Goal: Task Accomplishment & Management: Complete application form

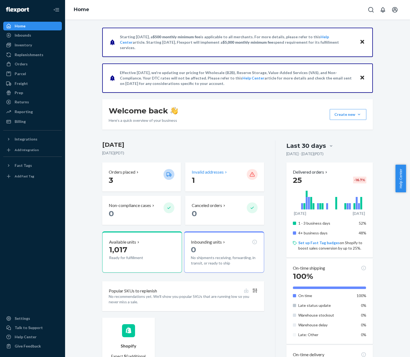
click at [194, 171] on p "Invalid addresses" at bounding box center [208, 172] width 32 height 6
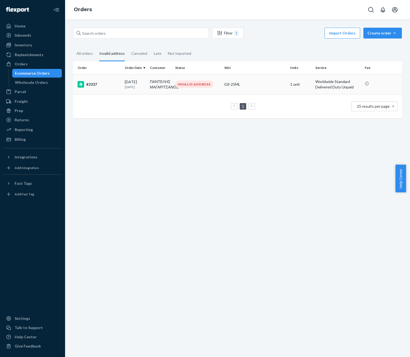
click at [131, 82] on div "[DATE] [DATE]" at bounding box center [135, 84] width 21 height 10
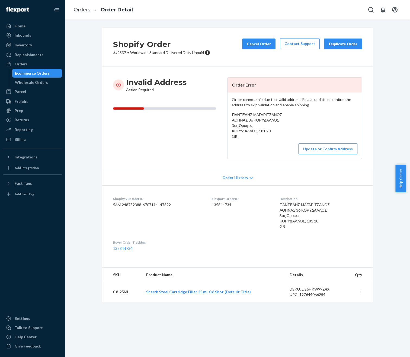
click at [324, 146] on button "Update or Confirm Address" at bounding box center [328, 148] width 59 height 11
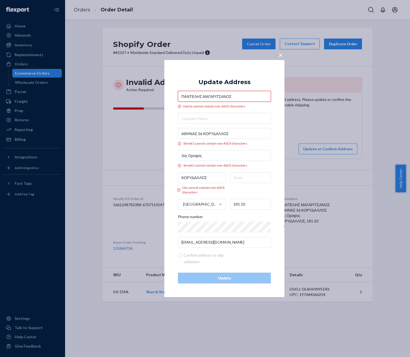
click at [249, 95] on input "ΠΑΝΤΕΛΗΣ ΜΑΓΑΡΙΤΣΑΝΟΣ" at bounding box center [224, 96] width 93 height 11
paste input "PANTELIS MAGARITSANOS"
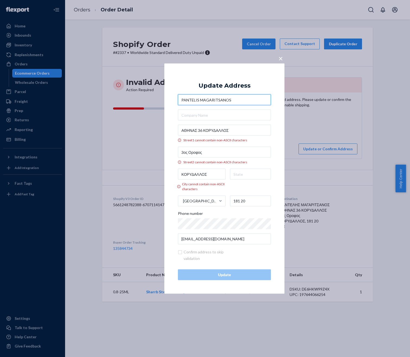
type input "PANTELIS MAGARITSANOS"
click at [240, 108] on div "PANTELIS MAGARITSANOS ΑΘΗΝΑΣ 36 ΚΟΡΥΔΑΛΛΟΣ Street1 cannot contain non-ASCII cha…" at bounding box center [224, 169] width 93 height 150
click at [215, 130] on input "ΑΘΗΝΑΣ 36 ΚΟΡΥΔΑΛΛΟΣ" at bounding box center [224, 130] width 93 height 11
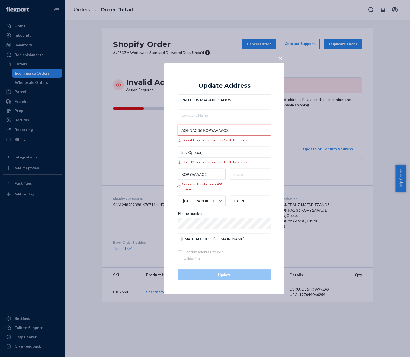
click at [215, 130] on input "ΑΘΗΝΑΣ 36 ΚΟΡΥΔΑΛΛΟΣ" at bounding box center [224, 130] width 93 height 11
paste input "ATHINAS 36 KORYDALLOS"
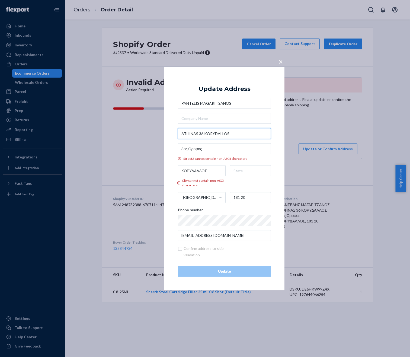
type input "ATHINAS 36 KORYDALLOS"
click at [218, 151] on input "3ος Οροφος" at bounding box center [224, 148] width 93 height 11
type input "Koridallos"
type input "36 Athinas"
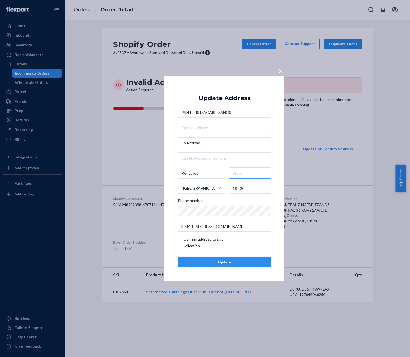
click at [244, 175] on input "text" at bounding box center [250, 173] width 42 height 11
click at [225, 161] on input "text" at bounding box center [224, 157] width 93 height 11
type input "3rd Floor"
click at [232, 133] on div "PANTELIS MAGARITSANOS 36 Athinas [STREET_ADDRESS] Phone number [EMAIL_ADDRESS][…" at bounding box center [224, 169] width 93 height 125
click at [200, 172] on input "Koridallos" at bounding box center [201, 173] width 47 height 11
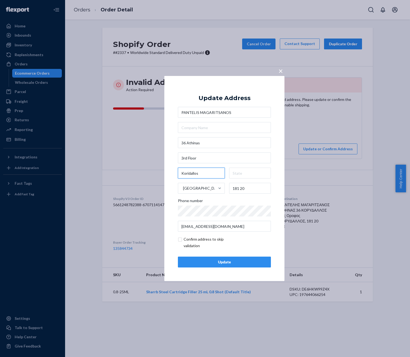
click at [200, 172] on input "Koridallos" at bounding box center [201, 173] width 47 height 11
click at [238, 262] on div "Update" at bounding box center [225, 261] width 84 height 5
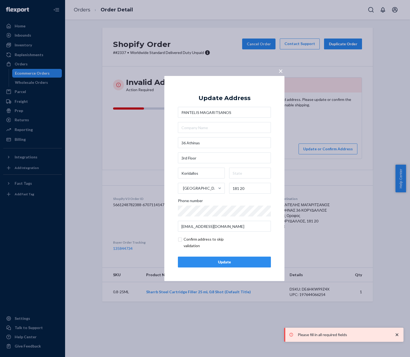
click at [238, 262] on div "Update" at bounding box center [225, 261] width 84 height 5
click at [243, 175] on input "text" at bounding box center [250, 173] width 42 height 11
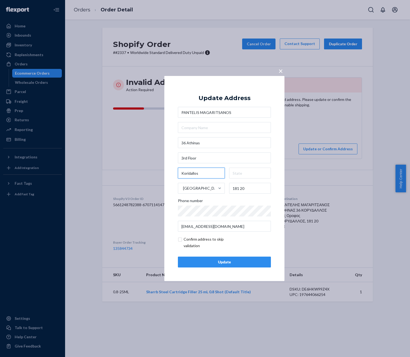
click at [220, 172] on input "Koridallos" at bounding box center [201, 173] width 47 height 11
click at [238, 170] on input "text" at bounding box center [250, 173] width 42 height 11
paste input "Attica"
type input "Attica"
